Goal: Information Seeking & Learning: Learn about a topic

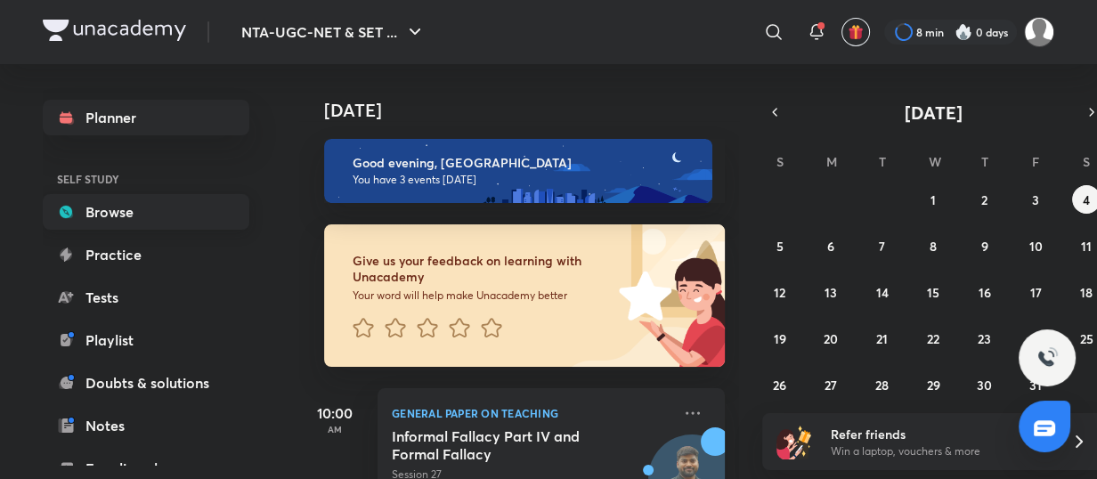
click at [135, 200] on link "Browse" at bounding box center [146, 212] width 207 height 36
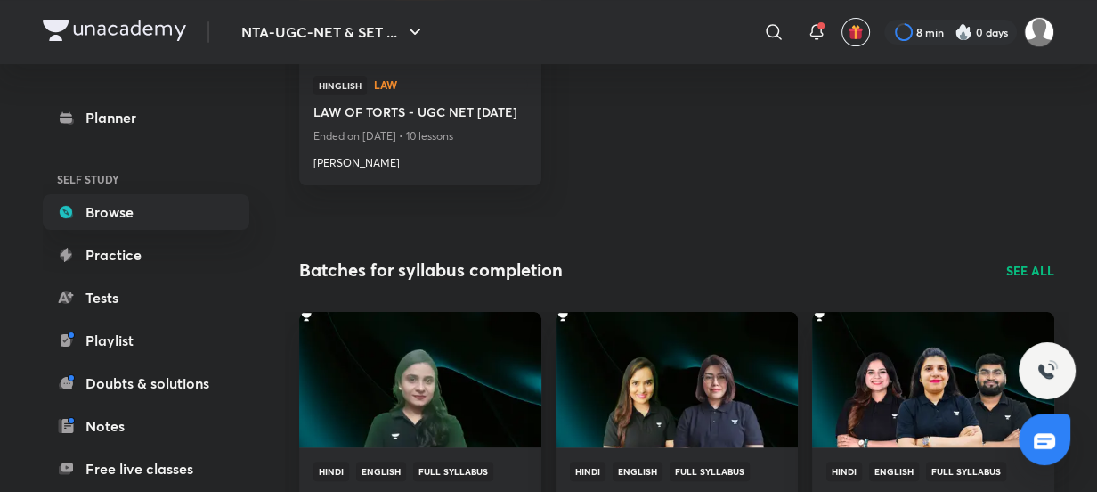
scroll to position [403, 0]
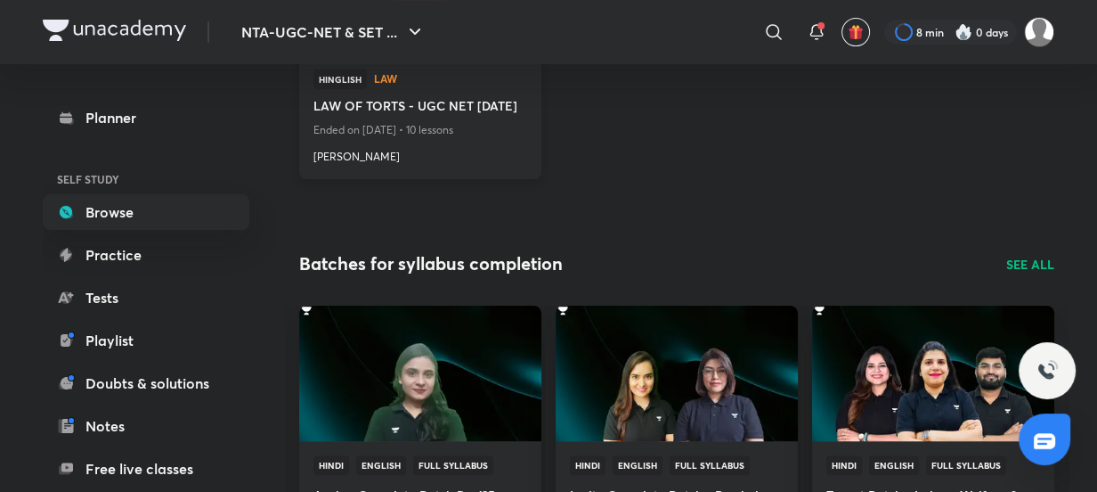
click at [439, 118] on h4 "LAW OF TORTS - UGC NET [DATE]" at bounding box center [421, 107] width 214 height 22
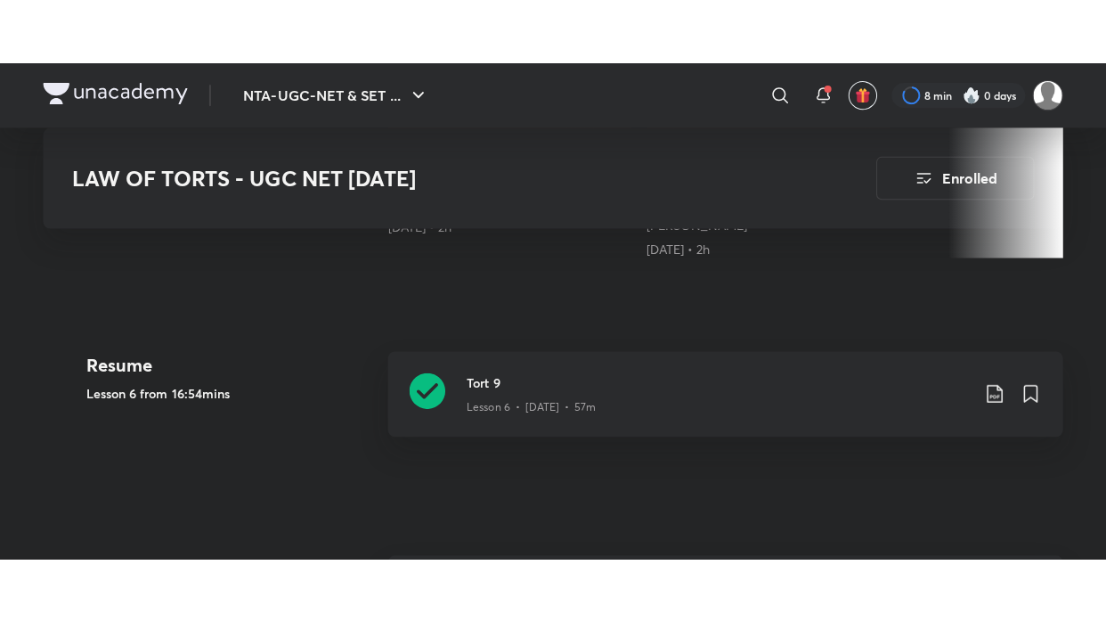
scroll to position [737, 0]
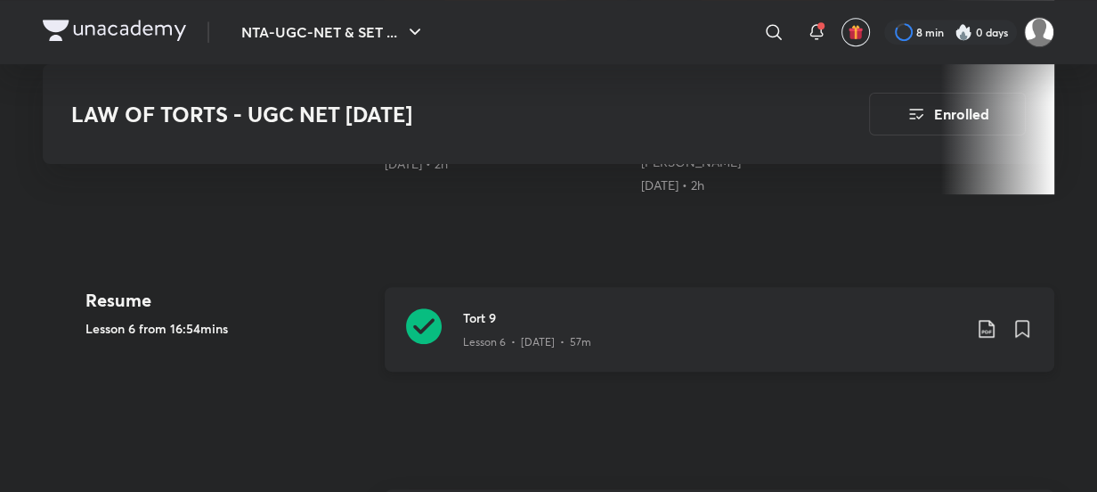
click at [425, 332] on div "Tort 9 Lesson 6 • [DATE] • 57m" at bounding box center [720, 329] width 670 height 85
